Goal: Find specific page/section: Find specific page/section

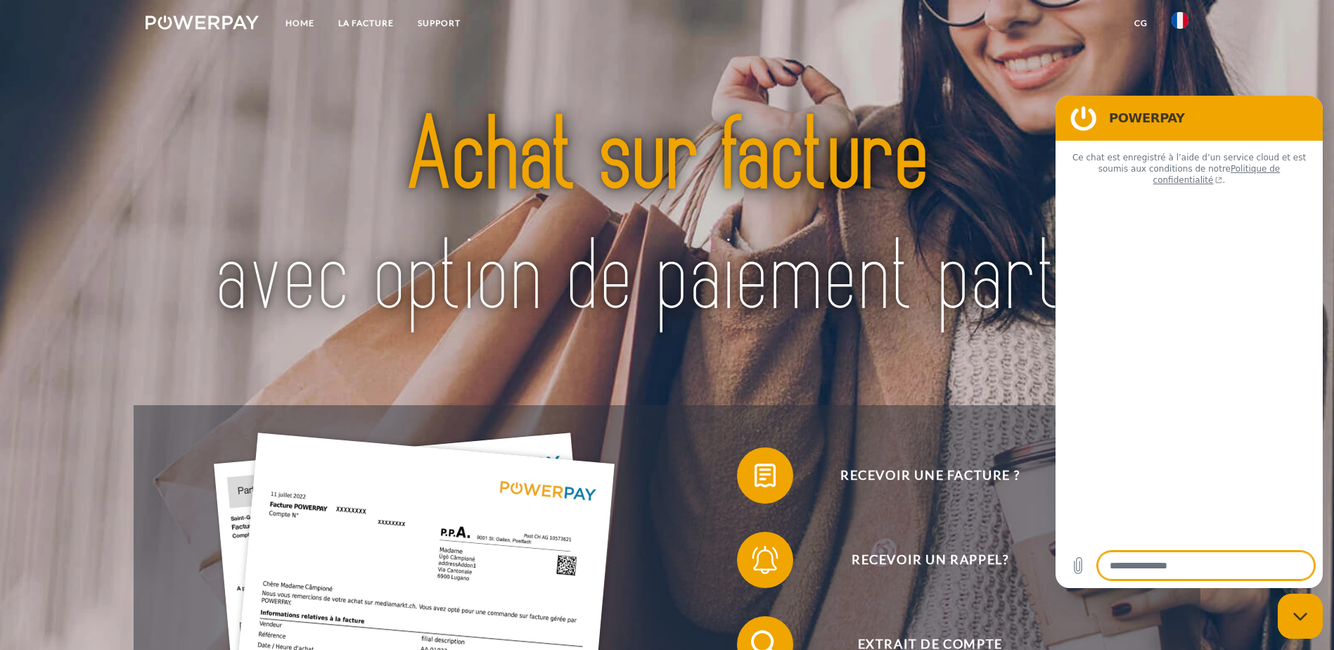
type textarea "*"
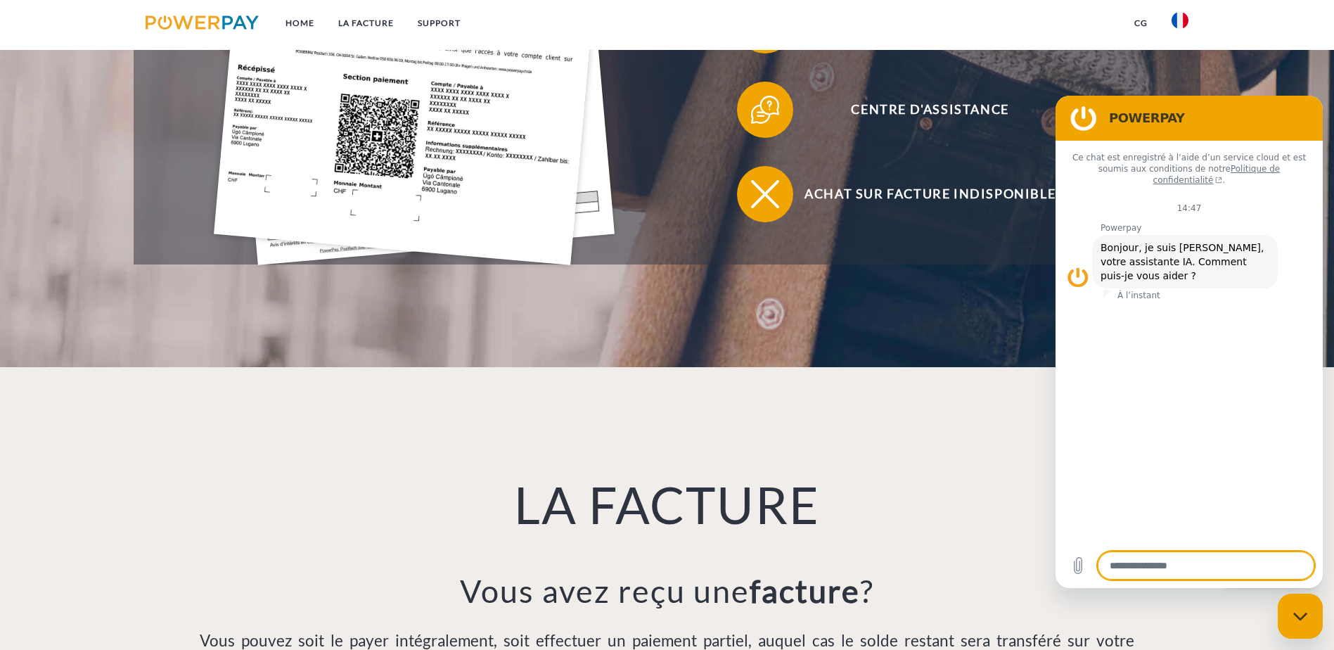
scroll to position [985, 0]
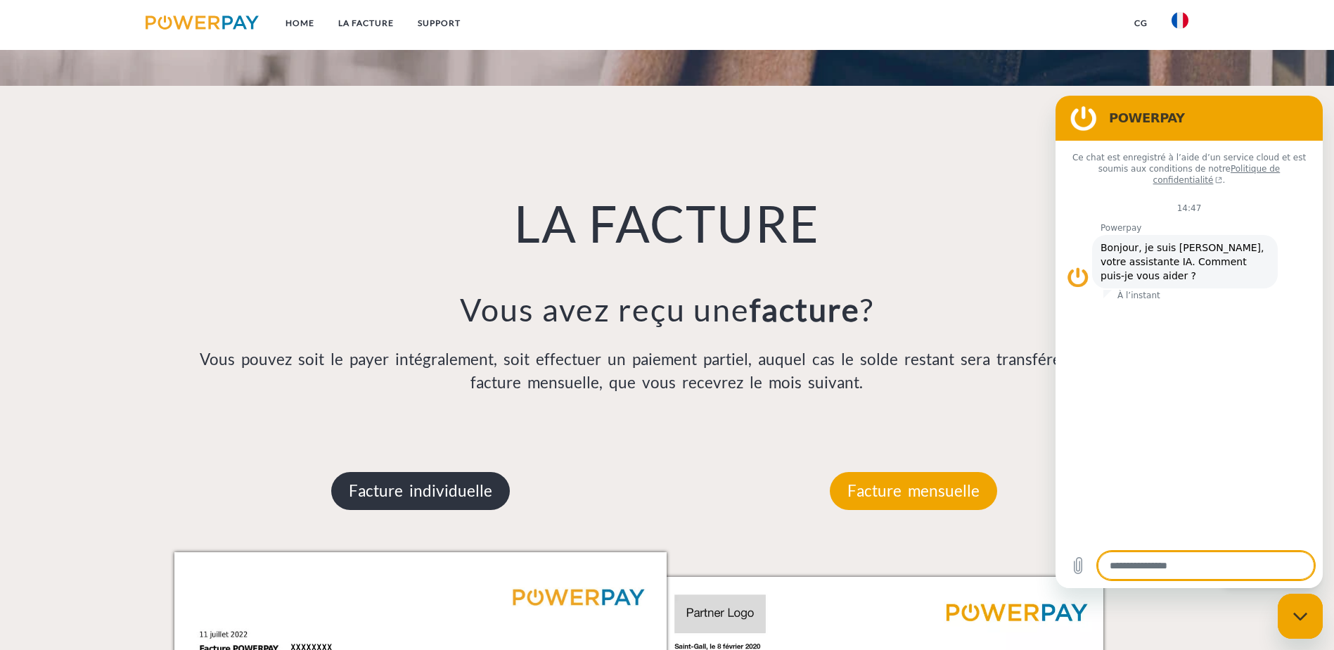
click at [456, 472] on p "Facture individuelle" at bounding box center [420, 491] width 179 height 38
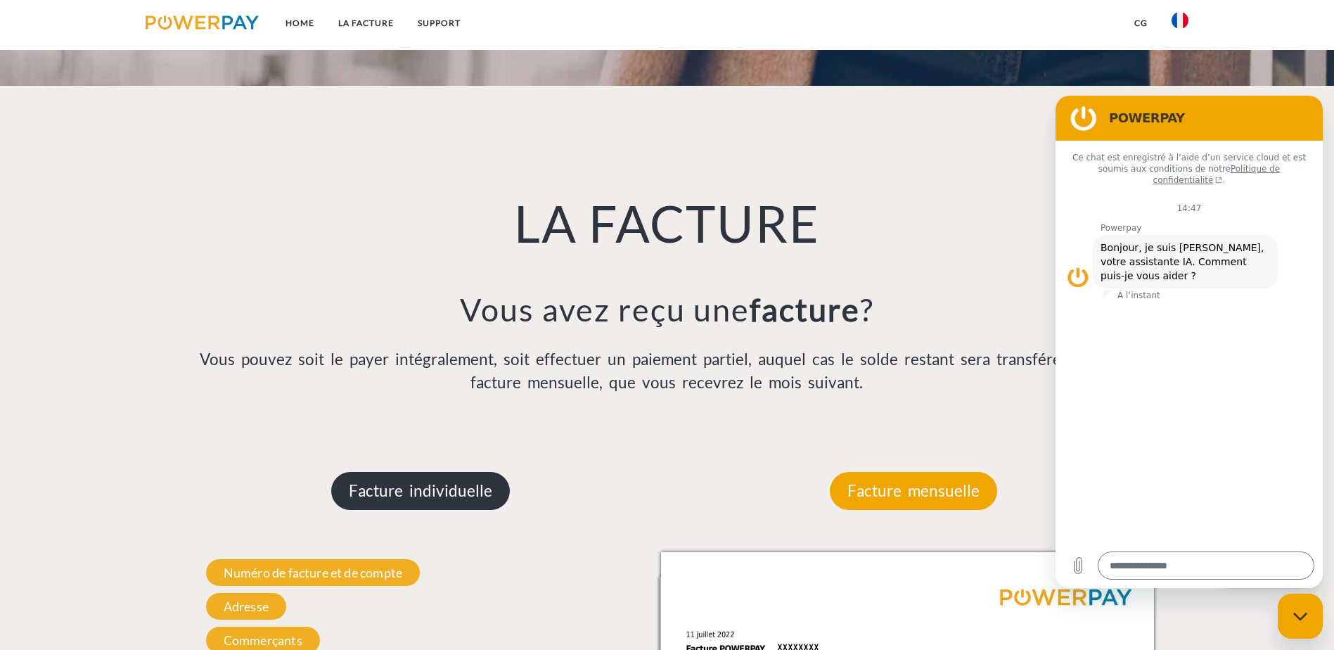
click at [456, 472] on p "Facture individuelle" at bounding box center [420, 491] width 179 height 38
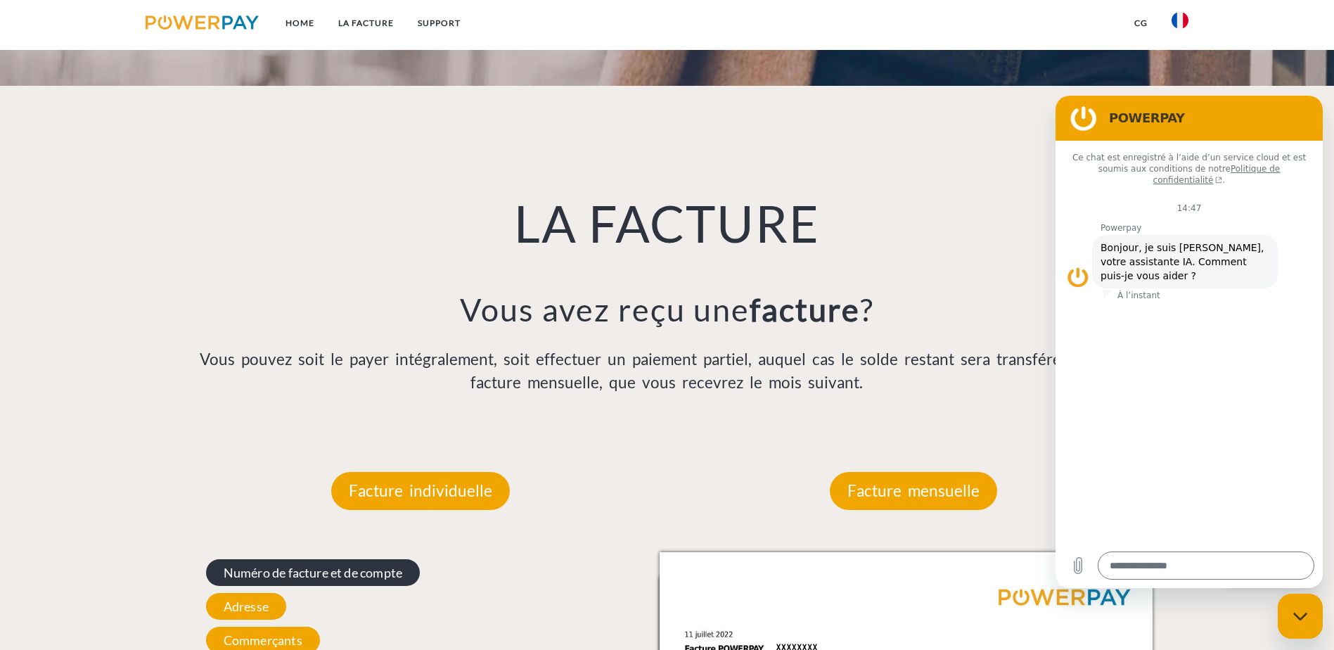
click at [409, 559] on span "Numéro de facture et de compte" at bounding box center [313, 572] width 214 height 27
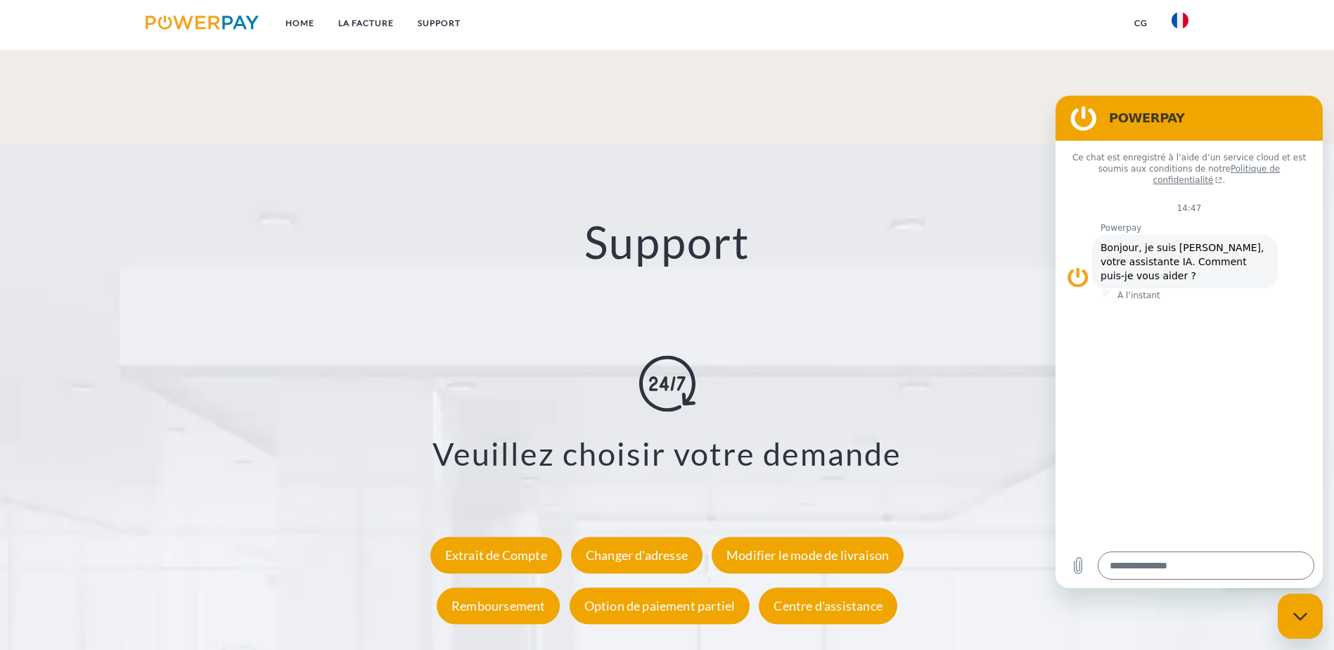
scroll to position [2601, 0]
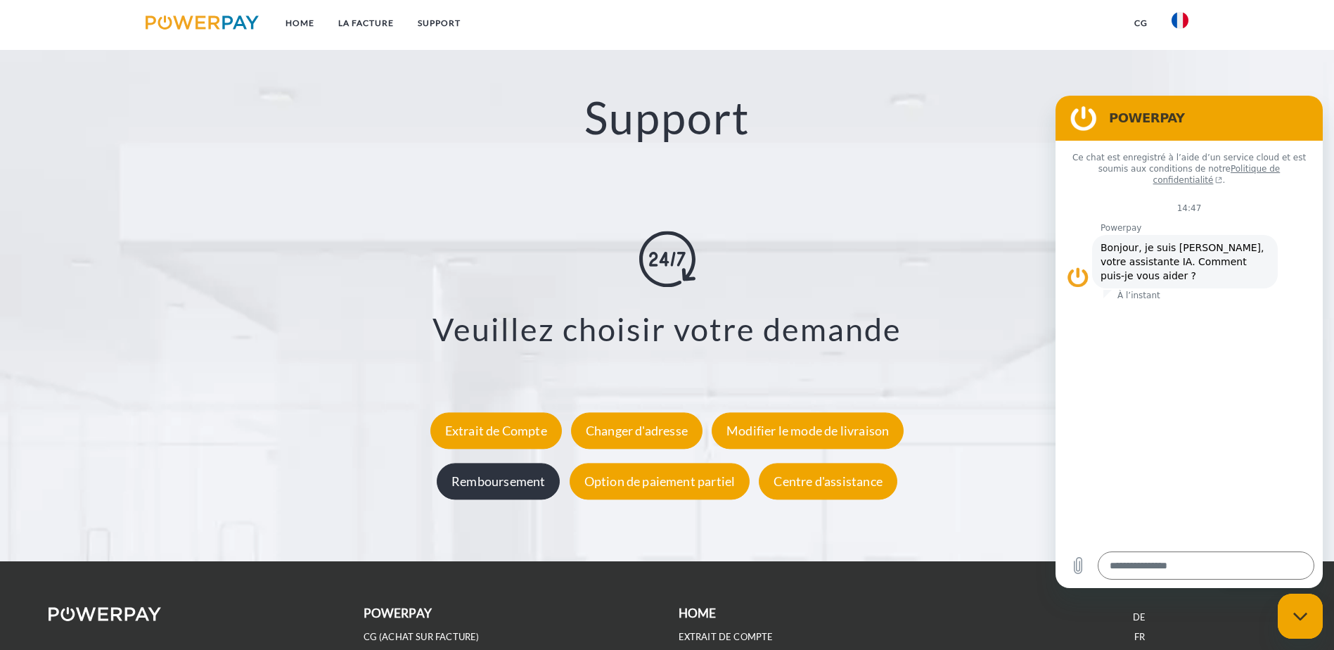
click at [504, 463] on div "Remboursement" at bounding box center [498, 481] width 123 height 37
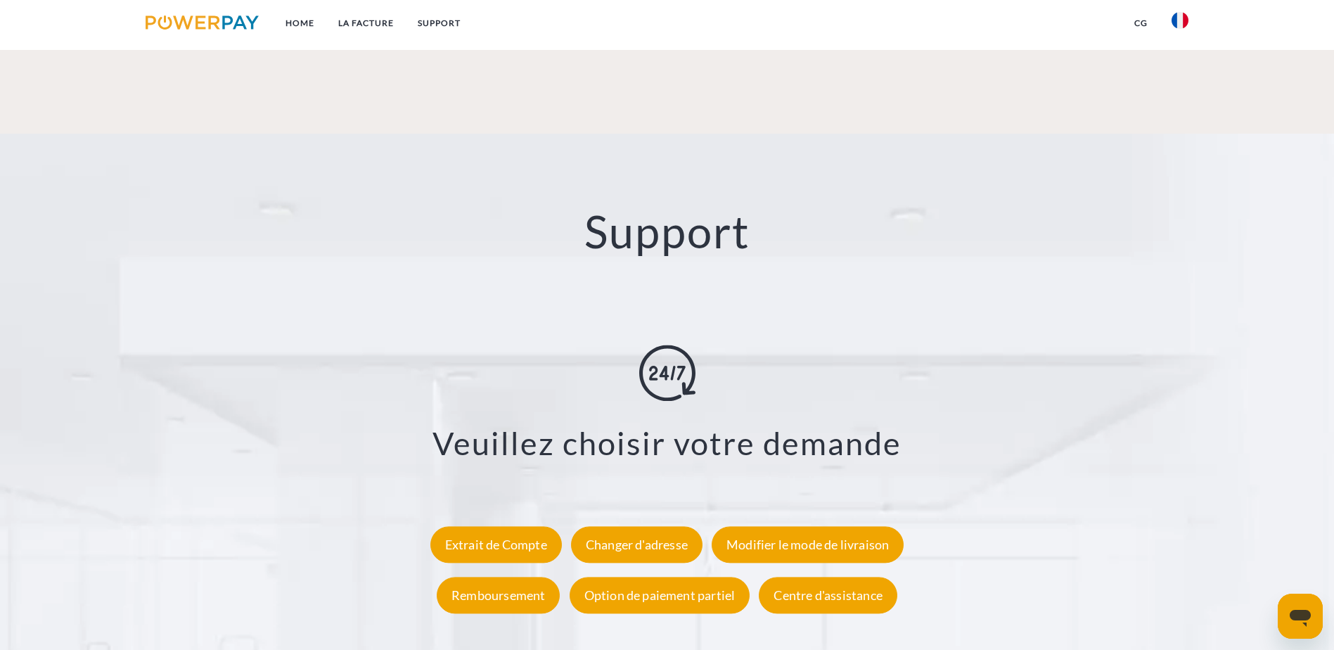
scroll to position [2601, 0]
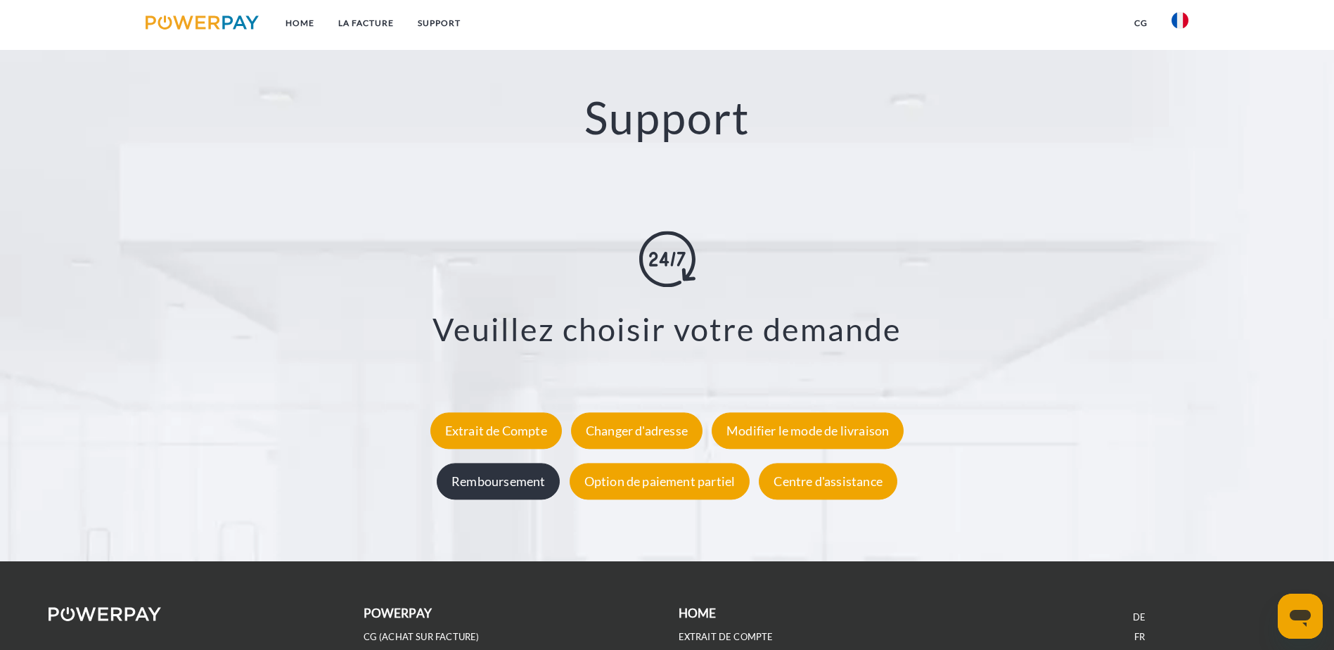
click at [501, 463] on div "Remboursement" at bounding box center [498, 481] width 123 height 37
